Goal: Check status: Check status

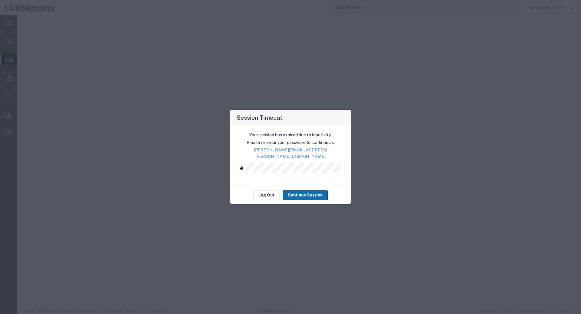
click at [300, 192] on button "Continue Session" at bounding box center [305, 196] width 45 height 10
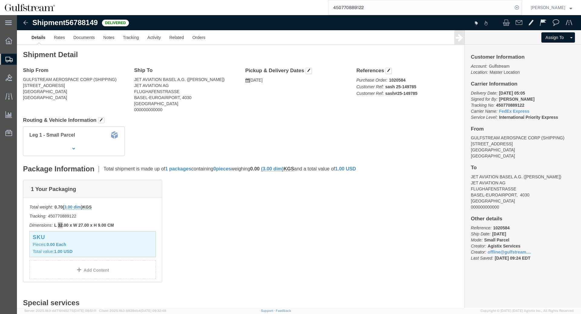
click at [351, 9] on input "450770889122" at bounding box center [421, 7] width 184 height 15
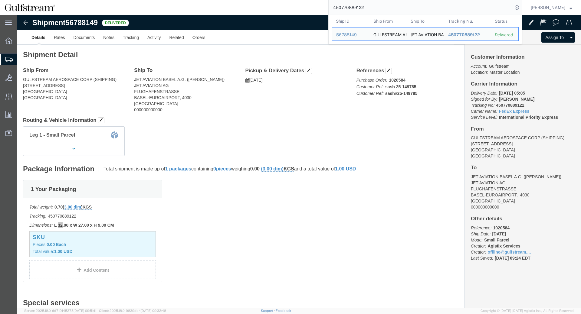
paste input "882889842246"
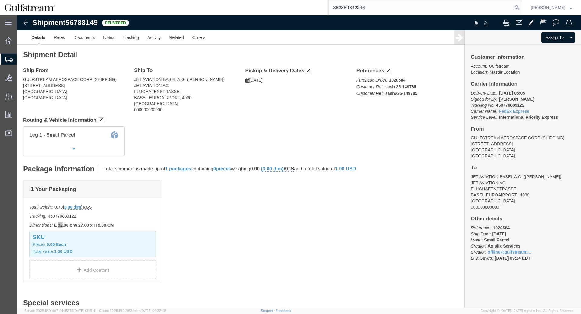
click at [400, 9] on input "882889842246" at bounding box center [421, 7] width 184 height 15
click at [521, 8] on icon at bounding box center [517, 7] width 8 height 8
click at [442, 2] on input "882889842246" at bounding box center [421, 7] width 184 height 15
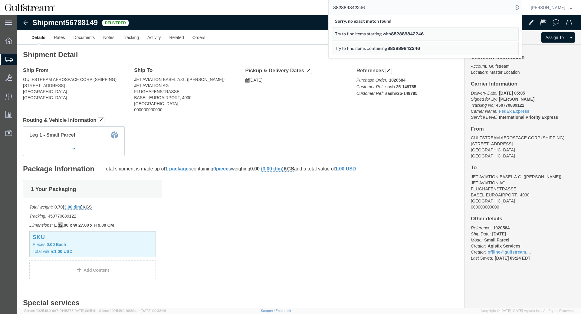
click at [362, 7] on input "882889842246" at bounding box center [421, 7] width 184 height 15
copy b "32"
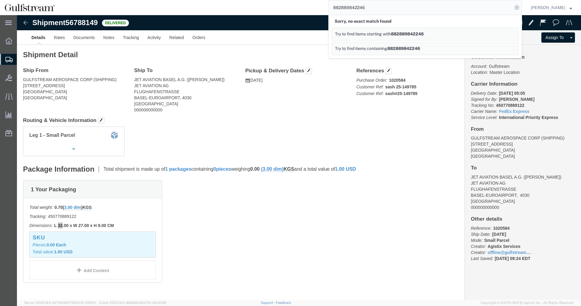
click at [351, 8] on input "882889842246" at bounding box center [421, 7] width 184 height 15
paste input "478855837462"
click at [521, 6] on icon at bounding box center [517, 7] width 8 height 8
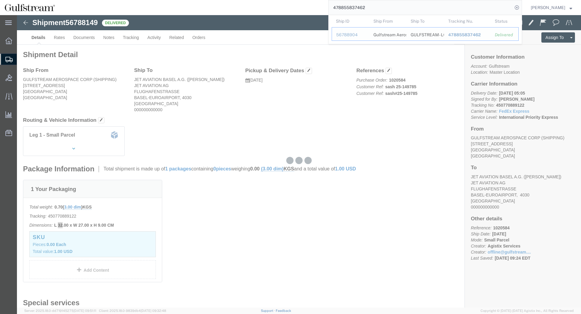
click at [481, 36] on span "478855837462" at bounding box center [464, 34] width 33 height 5
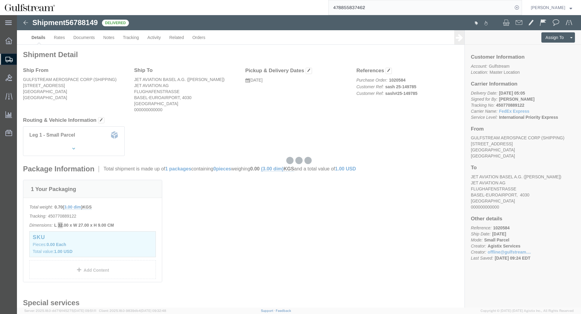
click at [357, 6] on input "478855837462" at bounding box center [421, 7] width 184 height 15
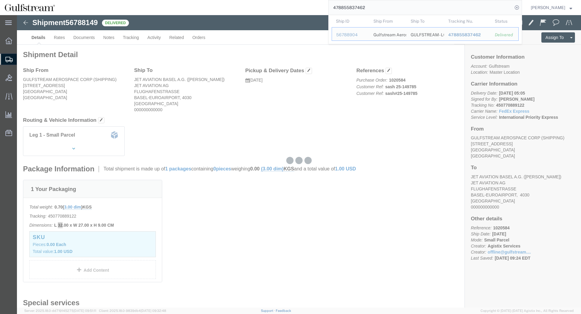
click at [357, 6] on input "478855837462" at bounding box center [421, 7] width 184 height 15
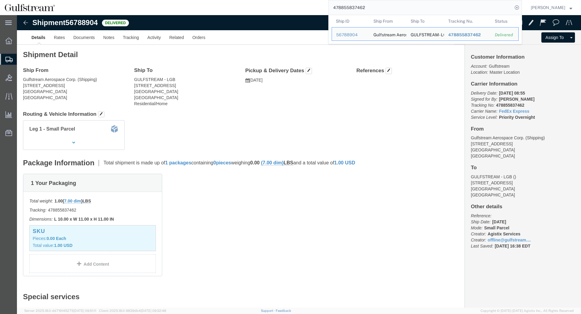
paste input "731012553499"
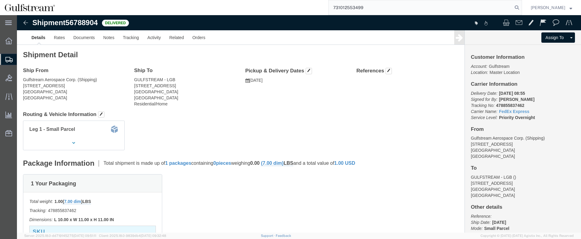
type input "731012553499"
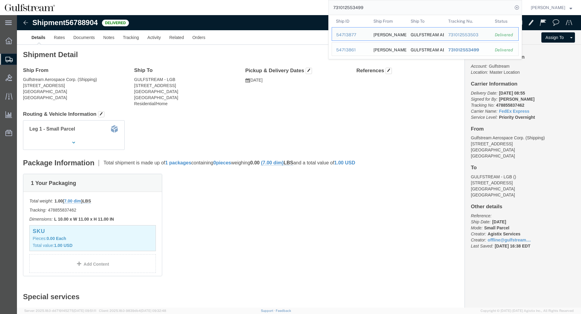
click at [466, 51] on span "731012553499" at bounding box center [463, 49] width 31 height 5
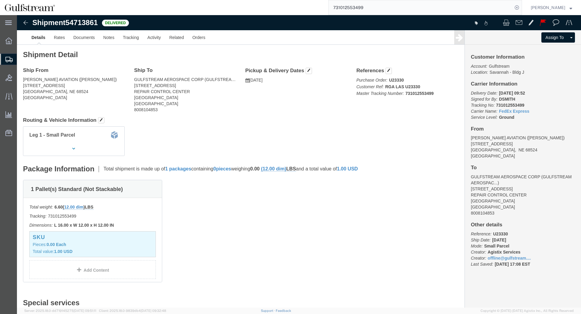
click h2 "Shipment Detail"
click b "731012553499"
copy icon
drag, startPoint x: 400, startPoint y: 9, endPoint x: 350, endPoint y: 7, distance: 50.3
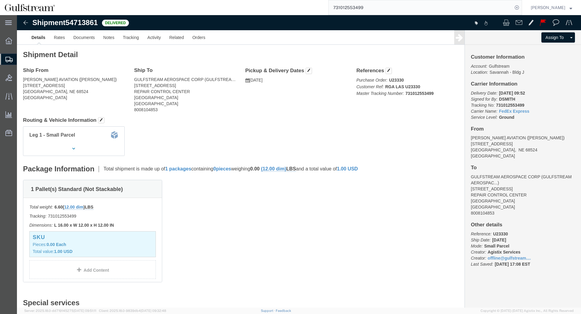
click at [400, 9] on input "731012553499" at bounding box center [421, 7] width 184 height 15
click at [387, 7] on input "731012553499" at bounding box center [421, 7] width 184 height 15
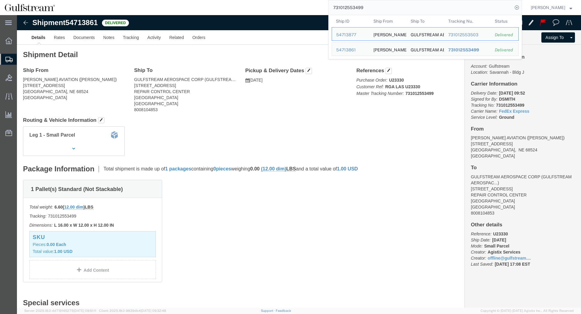
click at [349, 7] on input "731012553499" at bounding box center [421, 7] width 184 height 15
drag, startPoint x: 451, startPoint y: 37, endPoint x: 486, endPoint y: 34, distance: 34.9
click at [486, 34] on td "Tracking Nu. 731012553503" at bounding box center [467, 34] width 47 height 14
copy div "731012553503"
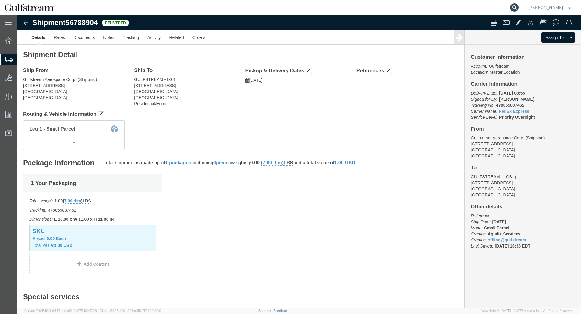
drag, startPoint x: 520, startPoint y: 7, endPoint x: 447, endPoint y: 8, distance: 73.5
click at [519, 7] on icon at bounding box center [514, 7] width 8 height 8
click at [465, 10] on input "search" at bounding box center [418, 7] width 184 height 15
drag, startPoint x: 465, startPoint y: 10, endPoint x: 454, endPoint y: 4, distance: 12.0
paste input "771272477281"
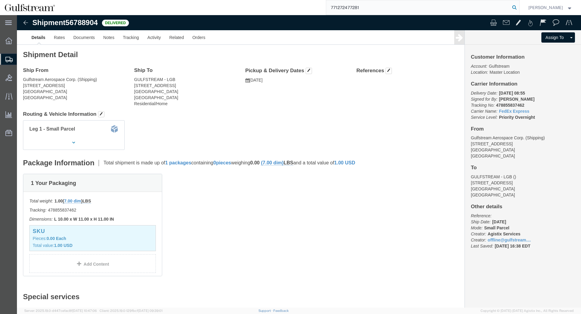
click at [517, 8] on icon at bounding box center [514, 7] width 8 height 8
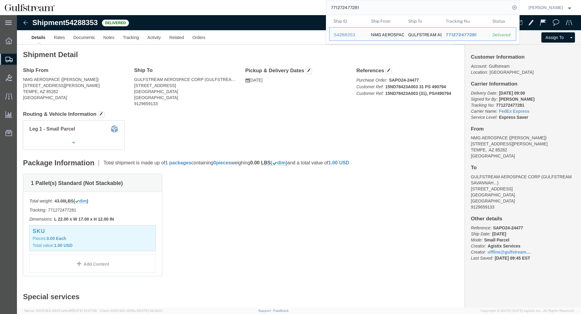
click div "Package Information Total shipment is made up of 1 packages containing 0 pieces…"
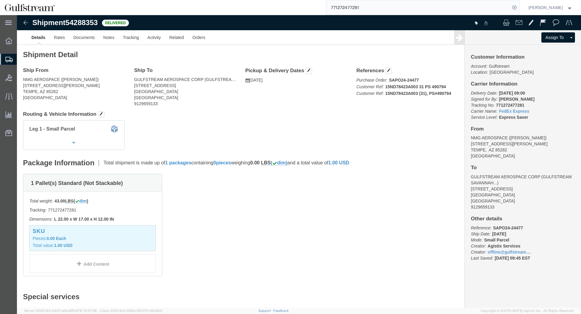
click at [359, 6] on input "771272477281" at bounding box center [418, 7] width 184 height 15
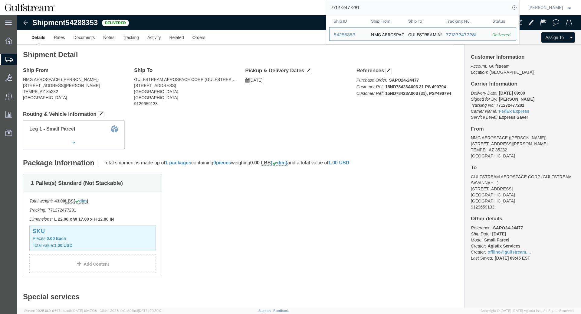
paste input "31012553503"
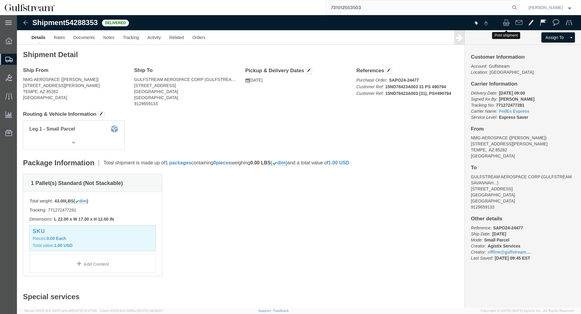
type input "731012553503"
click at [519, 4] on form "731012553503" at bounding box center [423, 7] width 194 height 15
click at [359, 6] on input "731012553503" at bounding box center [418, 7] width 184 height 15
click at [519, 7] on icon at bounding box center [514, 7] width 8 height 8
